Goal: Task Accomplishment & Management: Complete application form

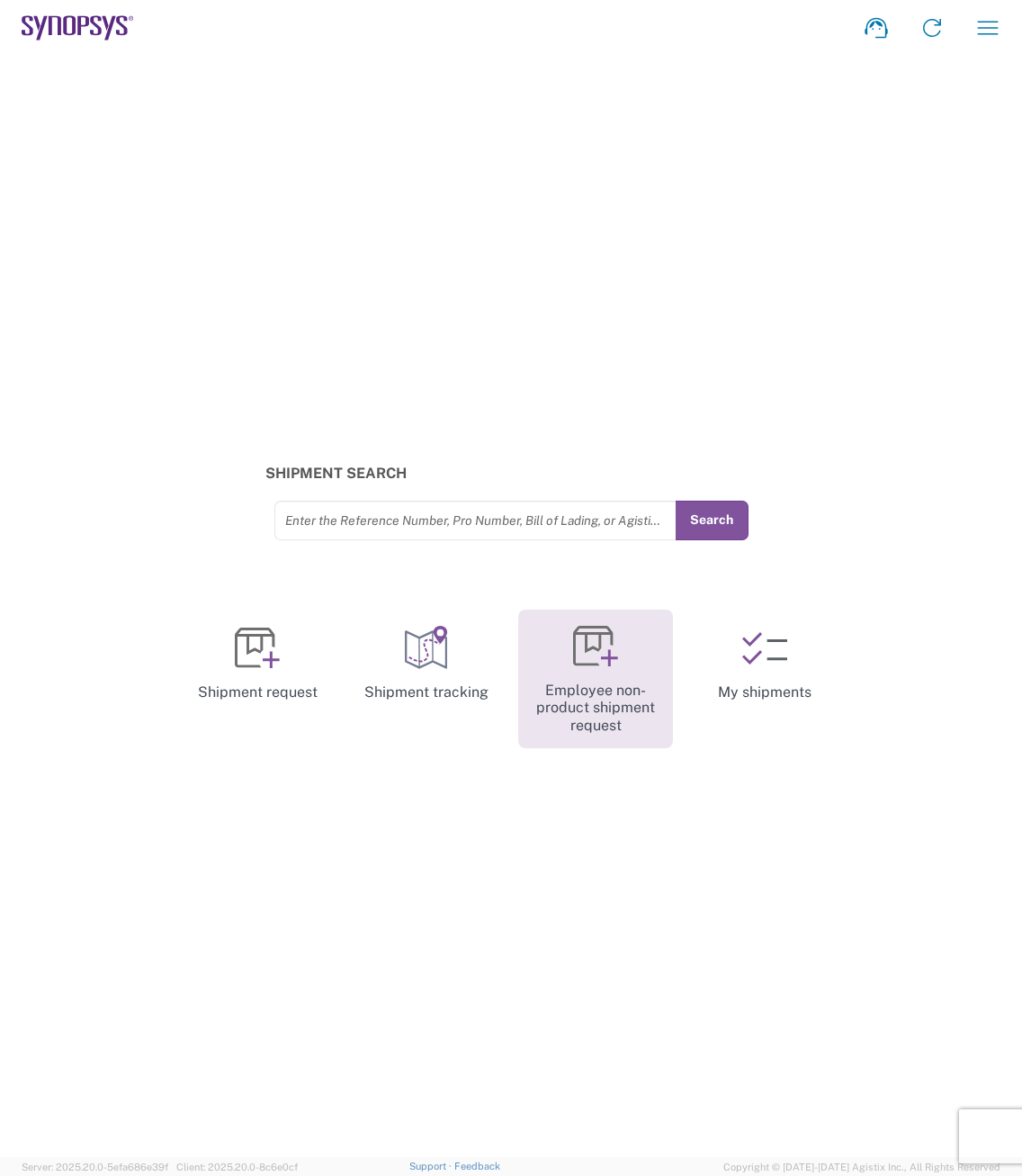
click at [601, 658] on icon at bounding box center [609, 658] width 17 height 17
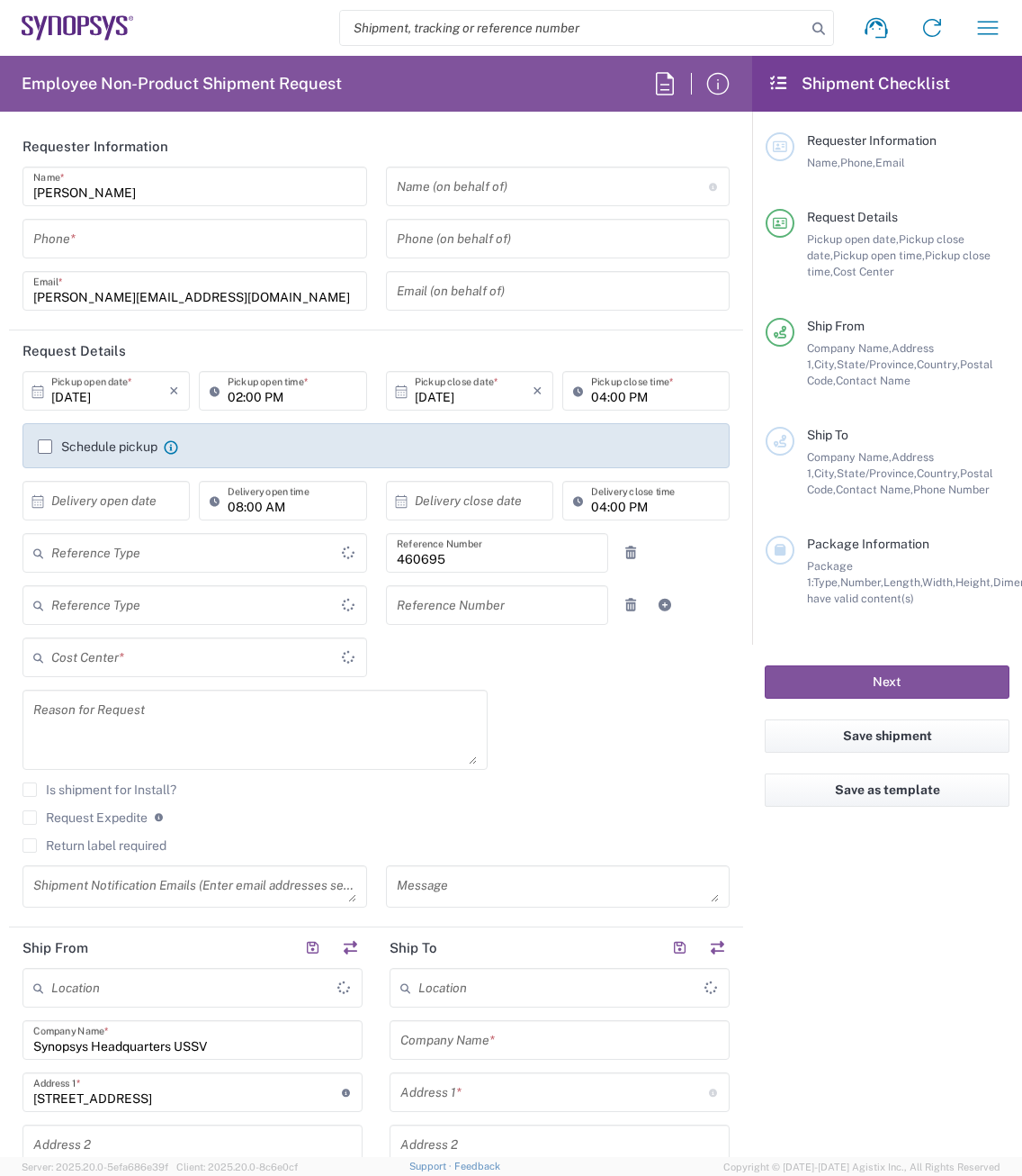
type input "Department"
type input "Delivered at Place"
type input "US01, SDG, M, HAPSOp 460695"
type input "[GEOGRAPHIC_DATA]"
type input "[US_STATE]"
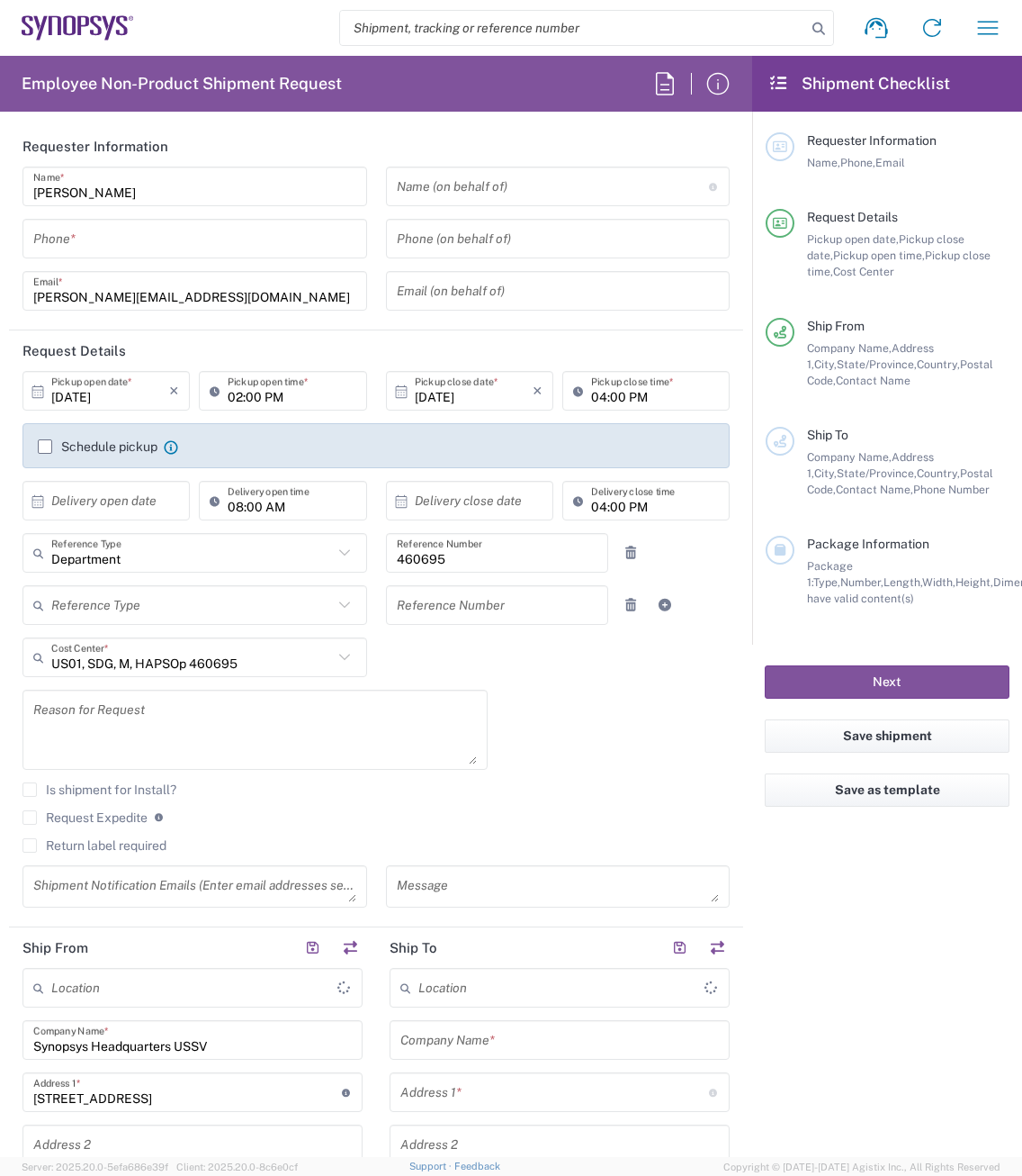
type input "[GEOGRAPHIC_DATA]"
type input "Headquarters USSV"
